Goal: Task Accomplishment & Management: Manage account settings

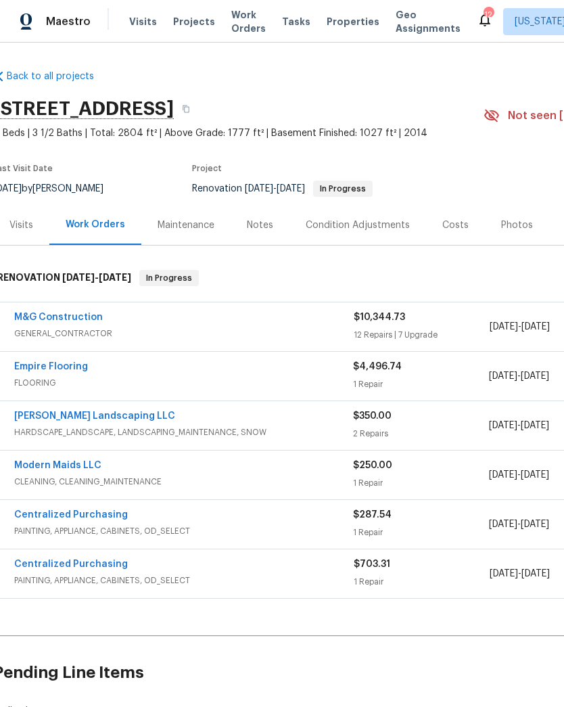
scroll to position [0, 5]
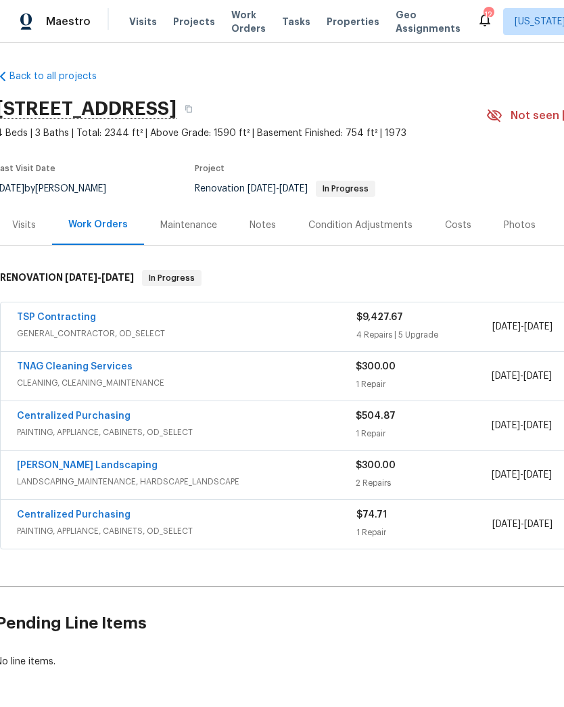
scroll to position [0, 5]
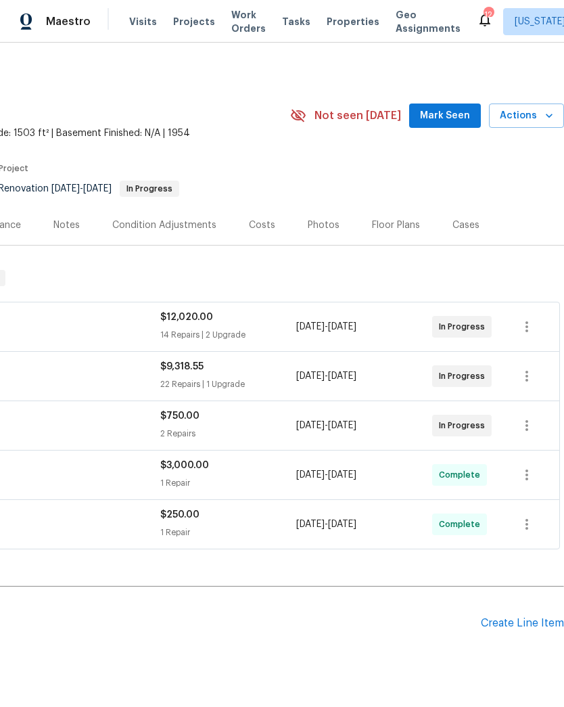
scroll to position [0, 200]
click at [523, 319] on icon "button" at bounding box center [527, 326] width 16 height 16
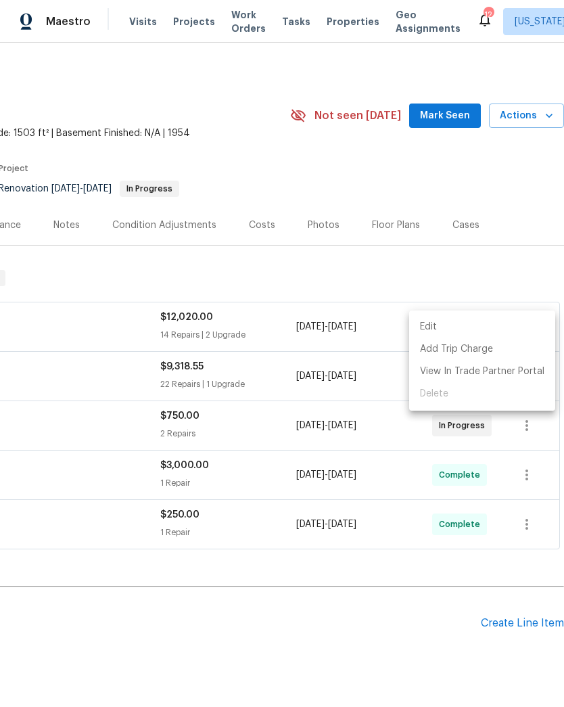
click at [496, 321] on li "Edit" at bounding box center [482, 327] width 146 height 22
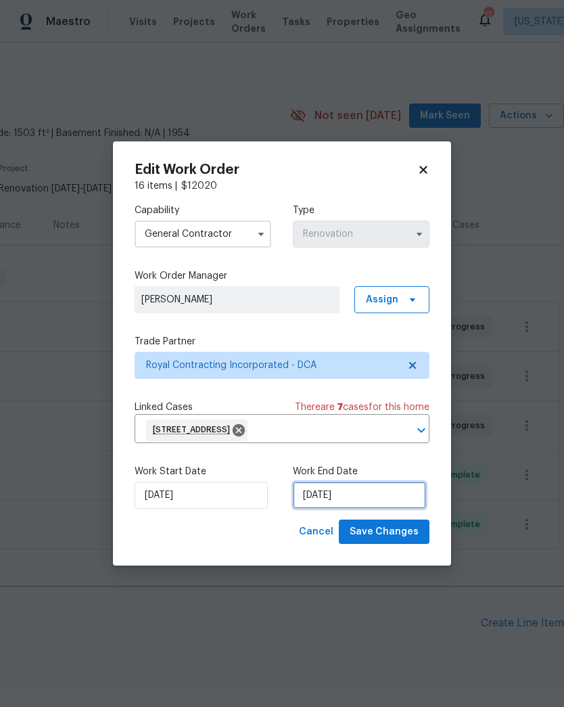
click at [404, 497] on input "8/17/2025" at bounding box center [359, 494] width 133 height 27
select select "7"
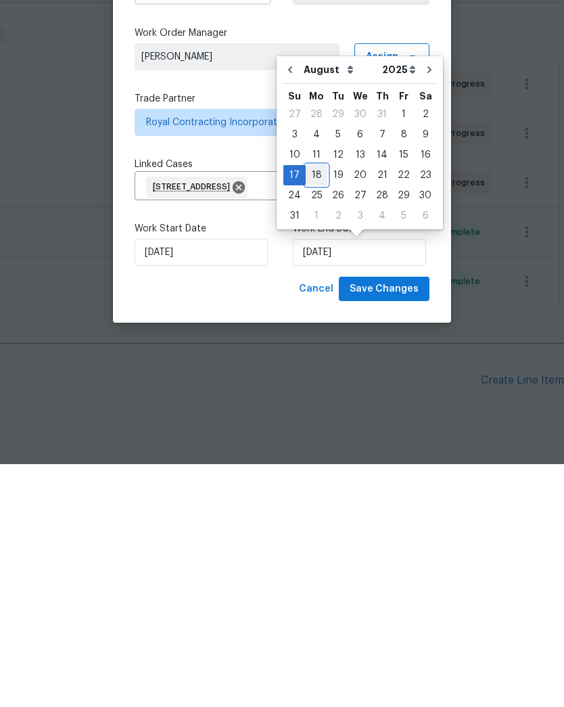
click at [309, 408] on div "18" at bounding box center [317, 417] width 22 height 19
type input "[DATE]"
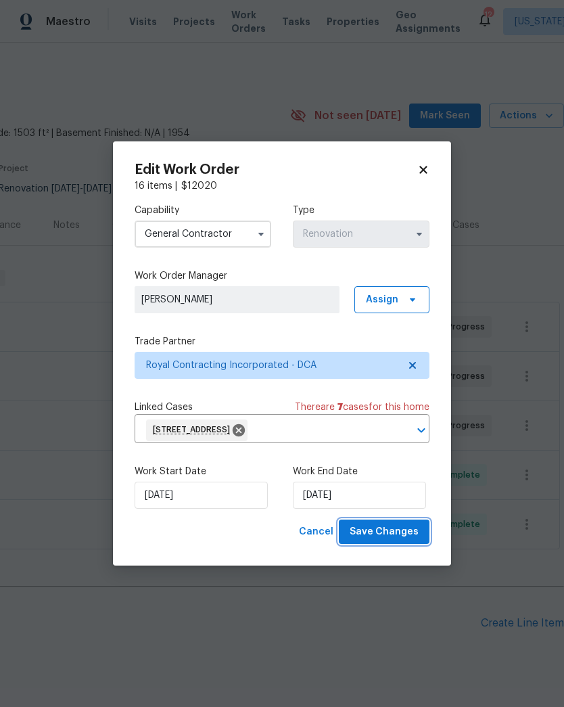
click at [402, 534] on span "Save Changes" at bounding box center [384, 531] width 69 height 17
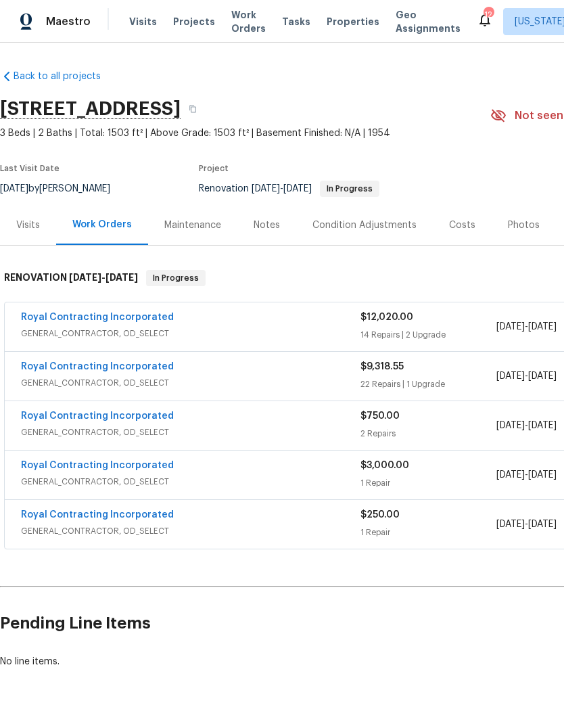
scroll to position [0, 0]
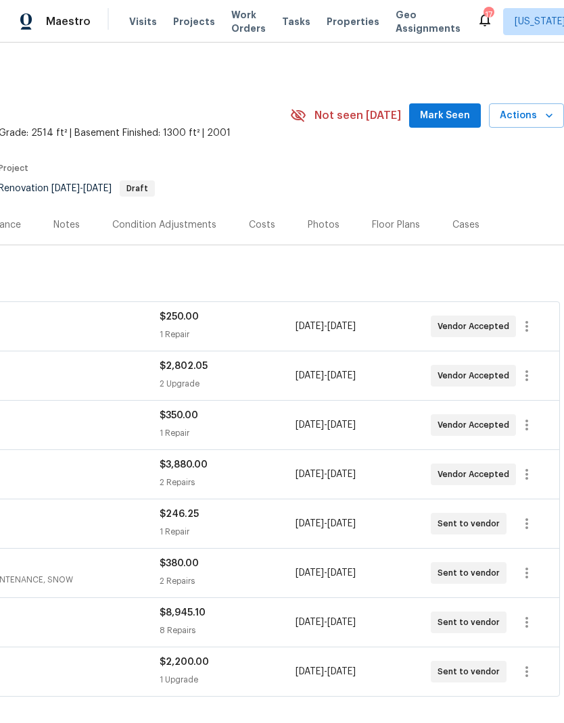
scroll to position [0, 200]
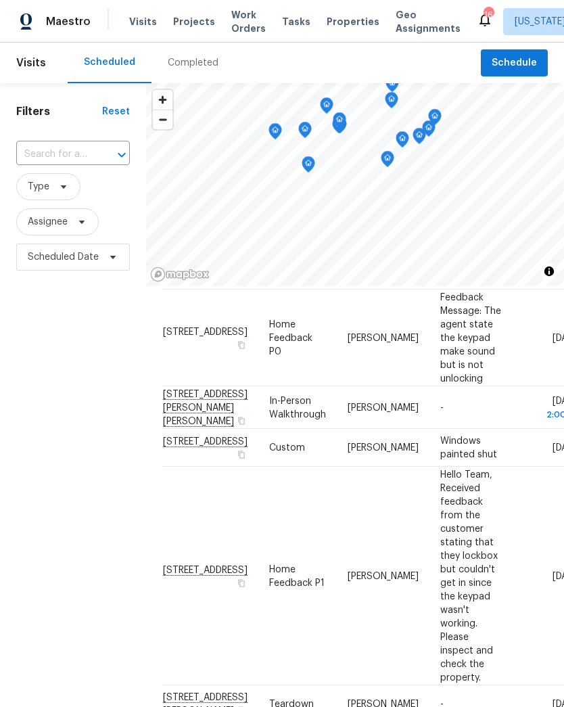
scroll to position [1651, 0]
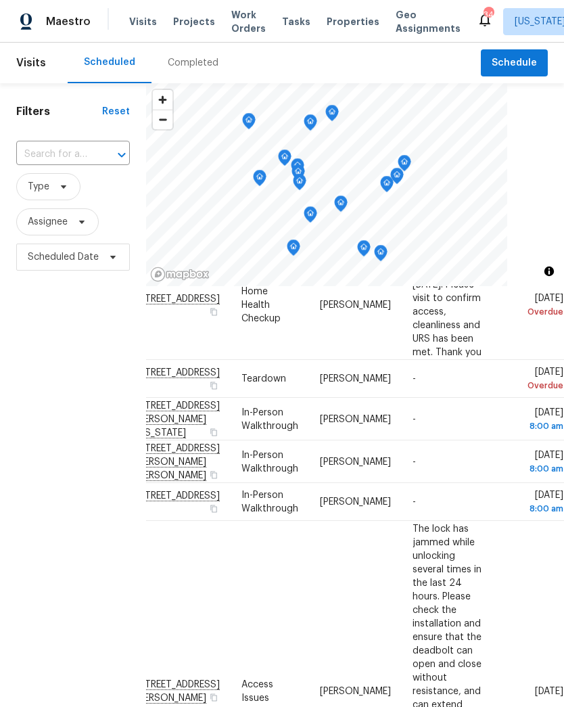
scroll to position [435, 127]
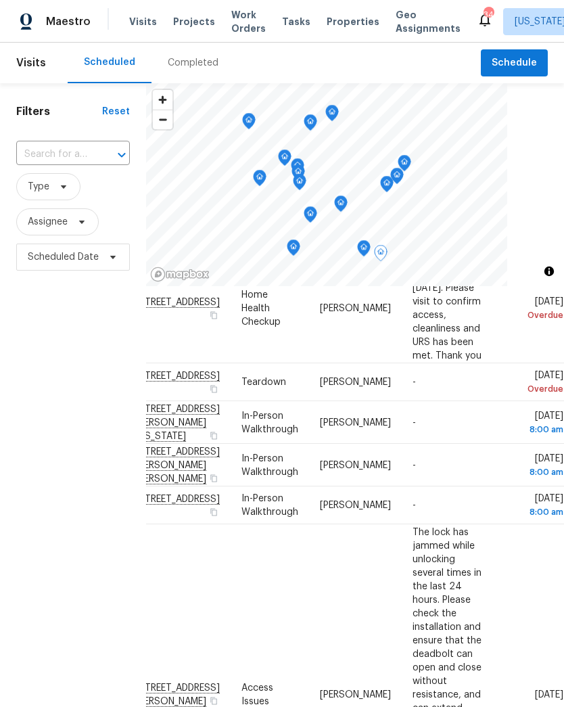
click at [0, 0] on icon at bounding box center [0, 0] width 0 height 0
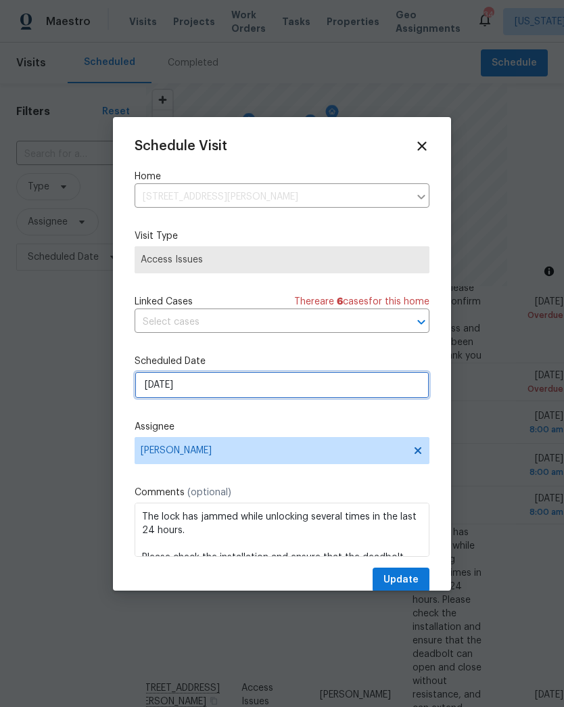
click at [397, 381] on input "[DATE]" at bounding box center [282, 384] width 295 height 27
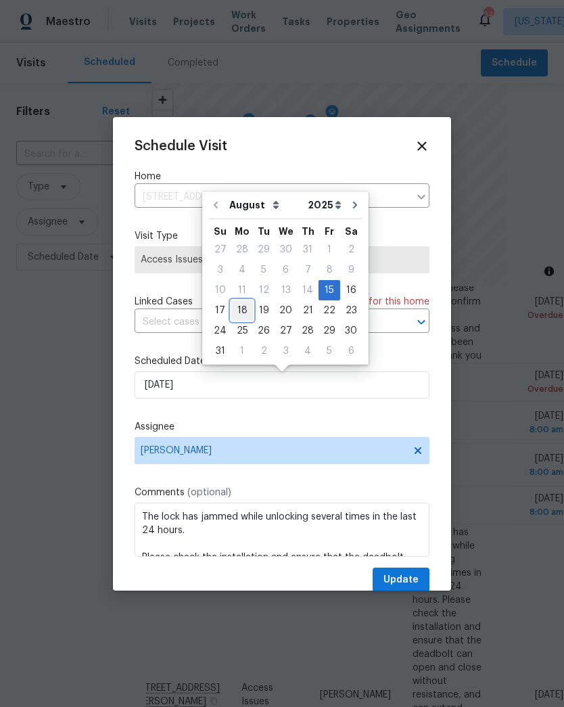
click at [239, 314] on div "18" at bounding box center [242, 310] width 22 height 19
type input "[DATE]"
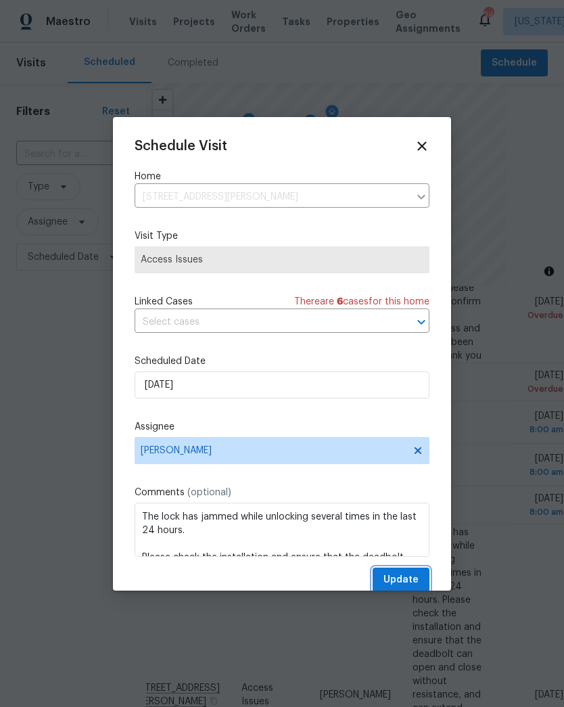
click at [410, 577] on span "Update" at bounding box center [400, 579] width 35 height 17
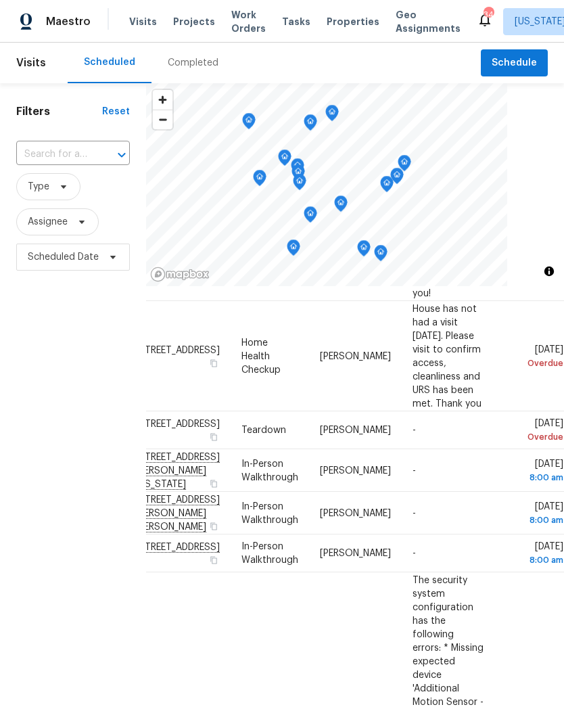
scroll to position [387, 127]
click at [0, 0] on icon at bounding box center [0, 0] width 0 height 0
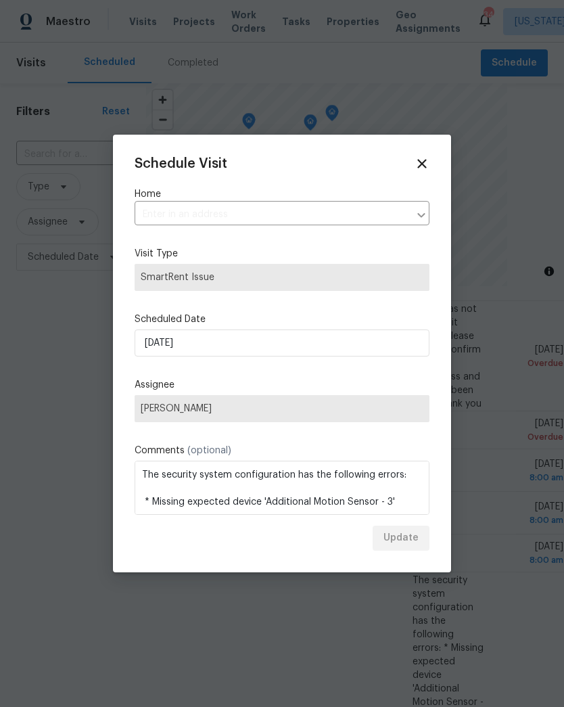
type input "[STREET_ADDRESS][PERSON_NAME]"
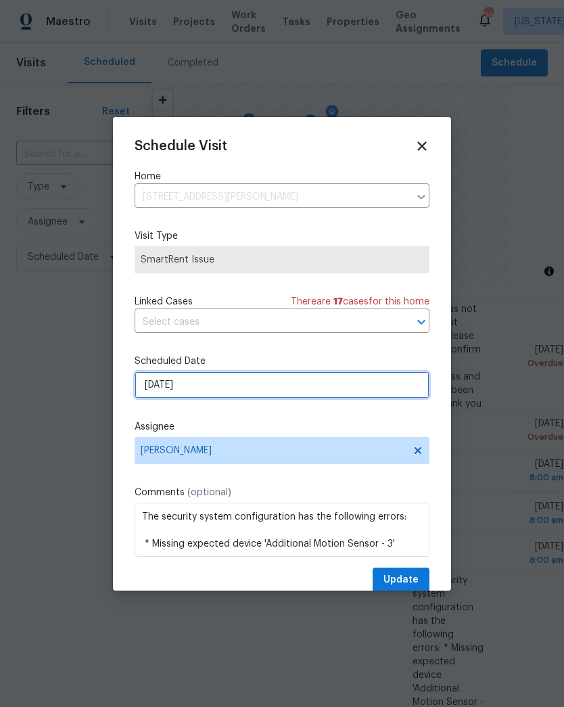
click at [400, 398] on input "[DATE]" at bounding box center [282, 384] width 295 height 27
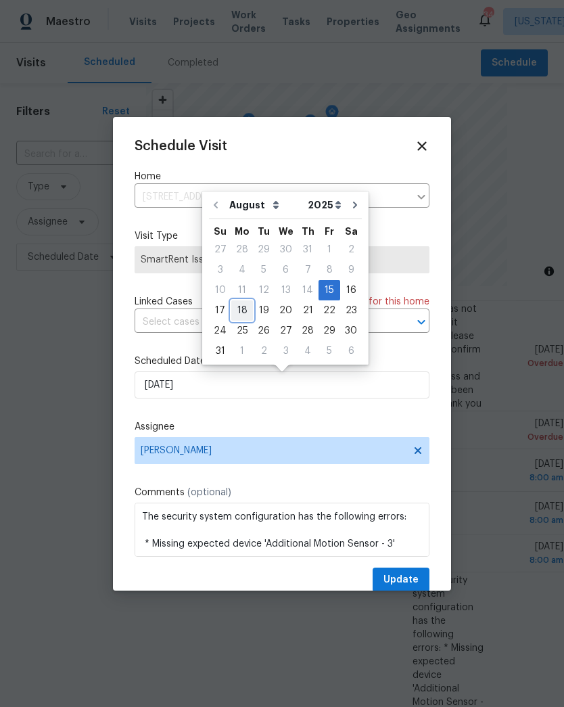
click at [239, 315] on div "18" at bounding box center [242, 310] width 22 height 19
type input "[DATE]"
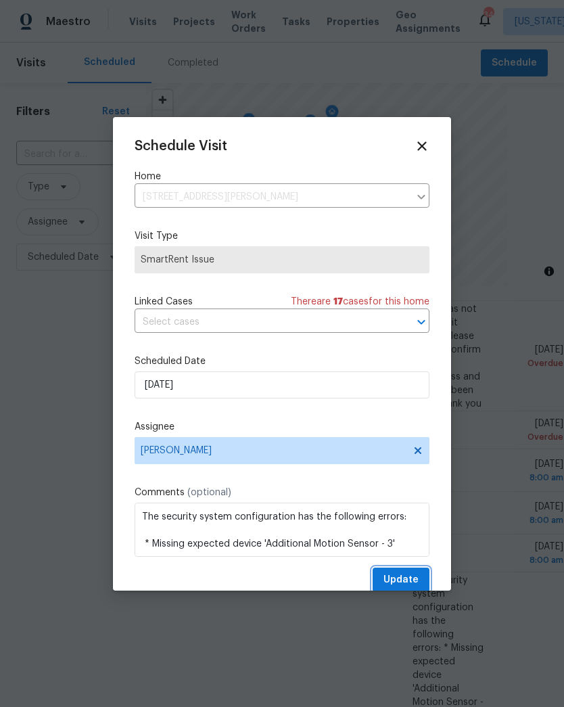
click at [413, 575] on span "Update" at bounding box center [400, 579] width 35 height 17
